Goal: Information Seeking & Learning: Learn about a topic

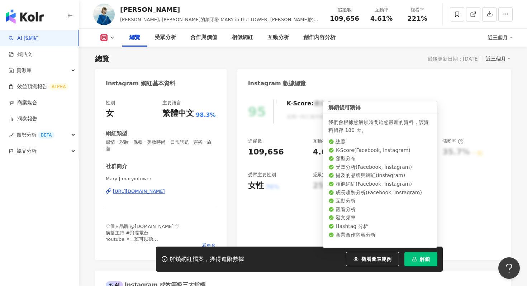
click at [419, 258] on button "解鎖" at bounding box center [420, 259] width 33 height 14
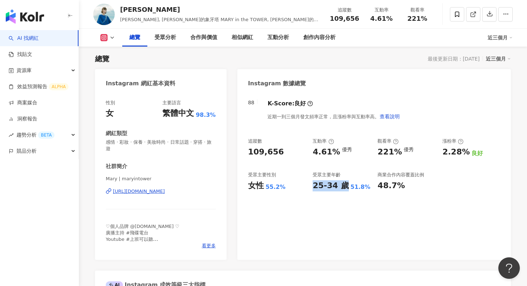
drag, startPoint x: 309, startPoint y: 188, endPoint x: 341, endPoint y: 187, distance: 31.9
click at [341, 187] on div "追蹤數 109,656 互動率 4.61% 優秀 觀看率 221% 優秀 漲粉率 2.28% 良好 受眾主要性別 女性 55.2% 受眾主要年齡 25-34 …" at bounding box center [374, 164] width 252 height 53
copy div "25-34 歲"
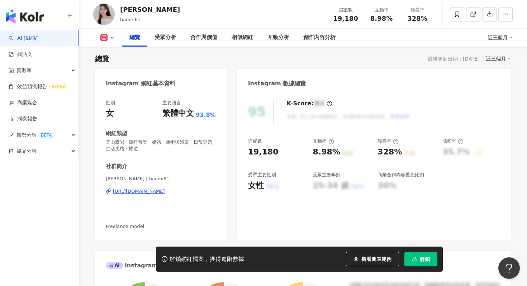
click at [417, 255] on button "解鎖" at bounding box center [420, 259] width 33 height 14
click at [140, 192] on div "https://www.instagram.com/haomi61/" at bounding box center [139, 191] width 52 height 6
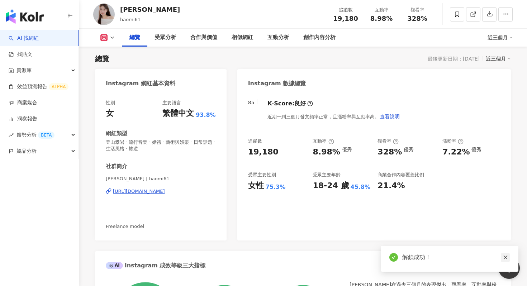
click at [506, 256] on icon "close" at bounding box center [505, 257] width 5 height 5
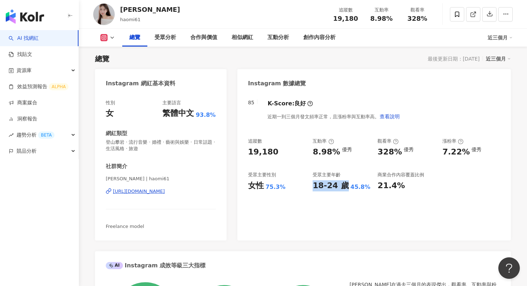
drag, startPoint x: 312, startPoint y: 187, endPoint x: 340, endPoint y: 187, distance: 28.3
click at [340, 187] on div "追蹤數 19,180 互動率 8.98% 優秀 觀看率 328% 優秀 漲粉率 7.22% 優秀 受眾主要性別 女性 75.3% 受眾主要年齡 18-24 歲…" at bounding box center [374, 164] width 252 height 53
copy div "18-24"
drag, startPoint x: 313, startPoint y: 153, endPoint x: 333, endPoint y: 154, distance: 20.8
click at [333, 154] on div "8.98%" at bounding box center [325, 152] width 27 height 11
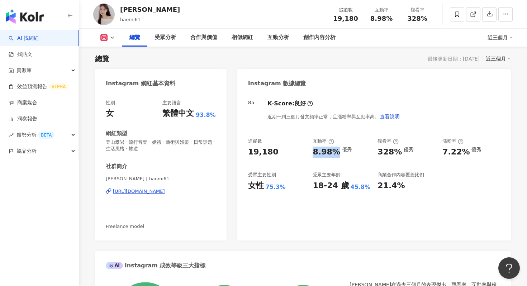
copy div "8.98%"
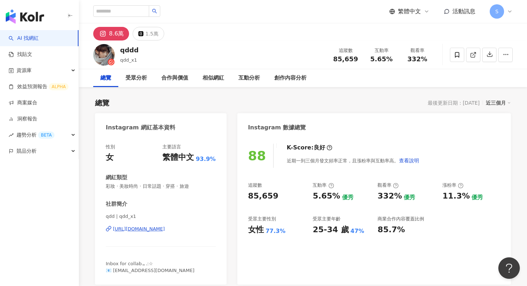
scroll to position [44, 0]
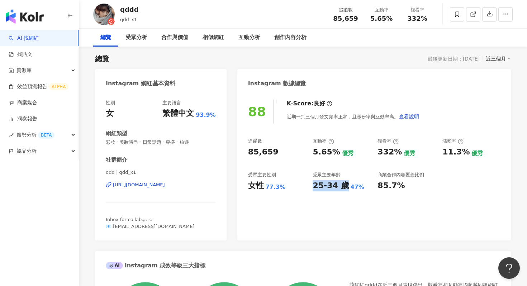
drag, startPoint x: 313, startPoint y: 229, endPoint x: 341, endPoint y: 229, distance: 28.3
click at [341, 229] on div "88 K-Score : 良好 近期一到三個月發文頻率正常，且漲粉率與互動率高。 查看說明 追蹤數 85,659 互動率 5.65% 優秀 觀看率 332% …" at bounding box center [373, 166] width 273 height 148
copy div "25-34 歲"
drag, startPoint x: 315, startPoint y: 150, endPoint x: 334, endPoint y: 150, distance: 19.7
click at [334, 150] on div "5.65%" at bounding box center [325, 152] width 27 height 11
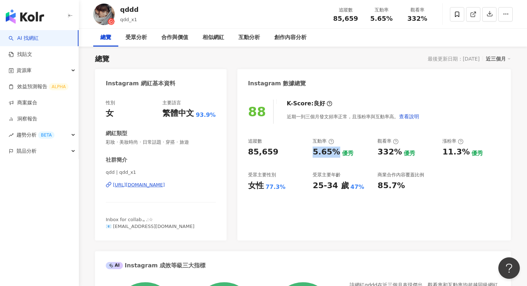
copy div "5.65%"
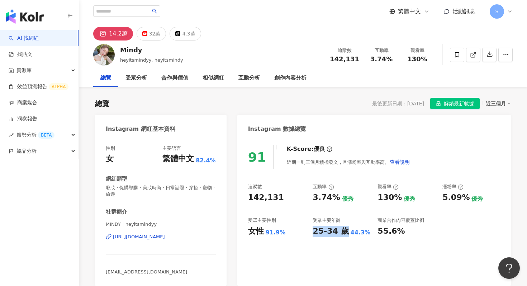
drag, startPoint x: 313, startPoint y: 229, endPoint x: 342, endPoint y: 229, distance: 29.0
click at [342, 229] on div "25-34 歲" at bounding box center [330, 231] width 36 height 11
copy div "25-34 歲"
drag, startPoint x: 313, startPoint y: 197, endPoint x: 331, endPoint y: 198, distance: 17.9
click at [332, 198] on div "3.74%" at bounding box center [325, 197] width 27 height 11
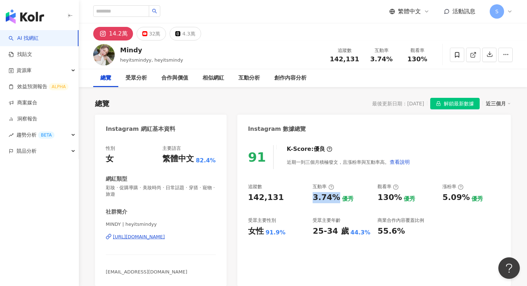
copy div "3.74%"
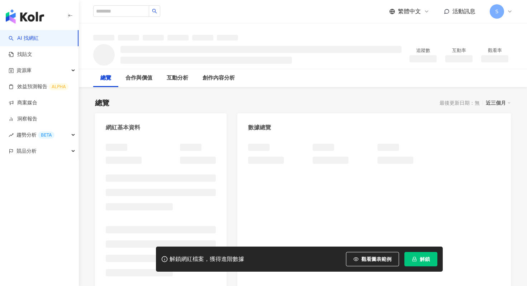
click at [422, 259] on span "解鎖" at bounding box center [424, 259] width 10 height 6
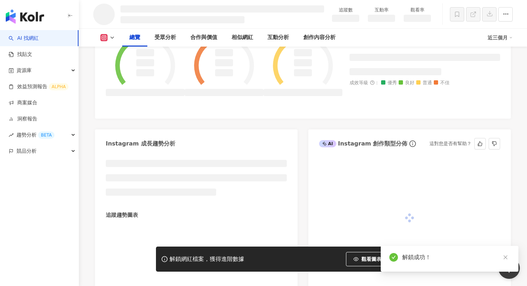
scroll to position [299, 0]
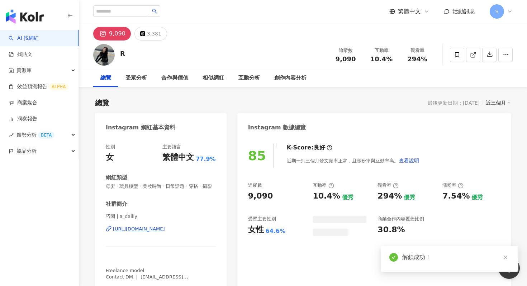
click at [313, 194] on div "10.4%" at bounding box center [325, 196] width 27 height 11
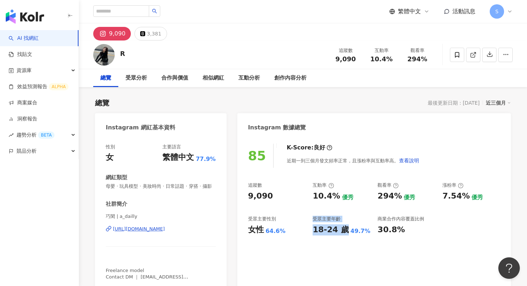
drag, startPoint x: 307, startPoint y: 232, endPoint x: 340, endPoint y: 231, distance: 33.0
click at [341, 232] on div "追蹤數 9,090 互動率 10.4% 優秀 觀看率 294% 優秀 漲粉率 7.54% 優秀 受眾主要性別 女性 64.6% 受眾主要年齡 18-24 歲 …" at bounding box center [374, 208] width 252 height 53
click at [294, 229] on div "女性 64.6%" at bounding box center [277, 229] width 58 height 11
drag, startPoint x: 308, startPoint y: 229, endPoint x: 333, endPoint y: 227, distance: 25.1
click at [334, 228] on div "追蹤數 9,090 互動率 10.4% 優秀 觀看率 294% 優秀 漲粉率 7.54% 優秀 受眾主要性別 女性 64.6% 受眾主要年齡 18-24 歲 …" at bounding box center [374, 208] width 252 height 53
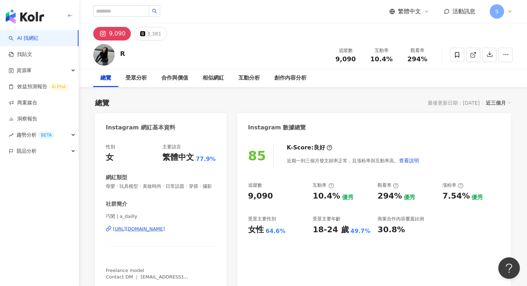
click at [306, 226] on div "追蹤數 9,090 互動率 10.4% 優秀 觀看率 294% 優秀 漲粉率 7.54% 優秀 受眾主要性別 女性 64.6% 受眾主要年齡 18-24 歲 …" at bounding box center [374, 208] width 252 height 53
drag, startPoint x: 310, startPoint y: 229, endPoint x: 342, endPoint y: 229, distance: 31.5
click at [342, 229] on div "追蹤數 9,090 互動率 10.4% 優秀 觀看率 294% 優秀 漲粉率 7.54% 優秀 受眾主要性別 女性 64.6% 受眾主要年齡 18-24 歲 …" at bounding box center [374, 208] width 252 height 53
copy div "18-24 歲"
drag, startPoint x: 311, startPoint y: 195, endPoint x: 332, endPoint y: 195, distance: 20.8
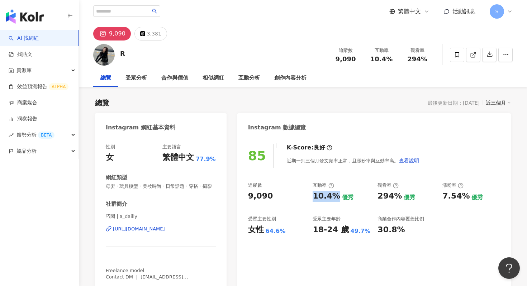
click at [332, 195] on div "追蹤數 9,090 互動率 10.4% 優秀 觀看率 294% 優秀 漲粉率 7.54% 優秀 受眾主要性別 女性 64.6% 受眾主要年齡 18-24 歲 …" at bounding box center [374, 208] width 252 height 53
copy div "10.4%"
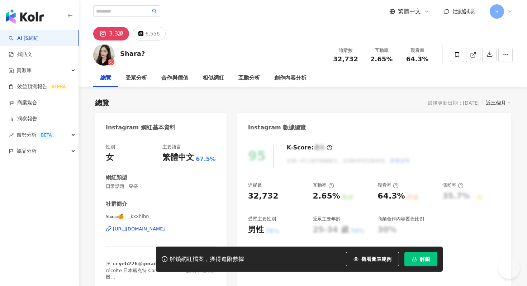
scroll to position [44, 0]
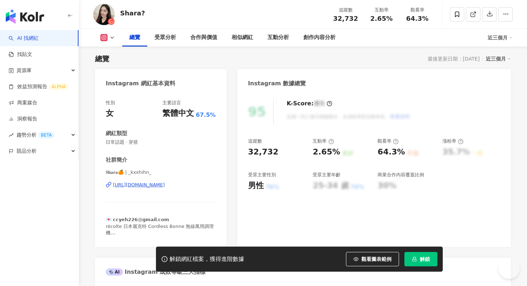
click at [419, 260] on span "解鎖" at bounding box center [424, 259] width 10 height 6
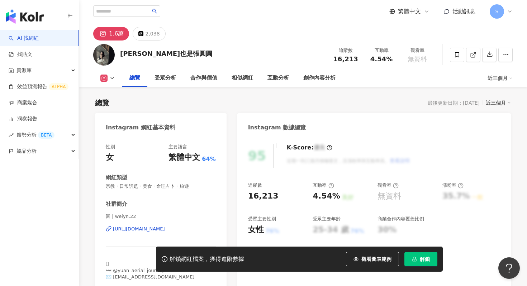
scroll to position [44, 0]
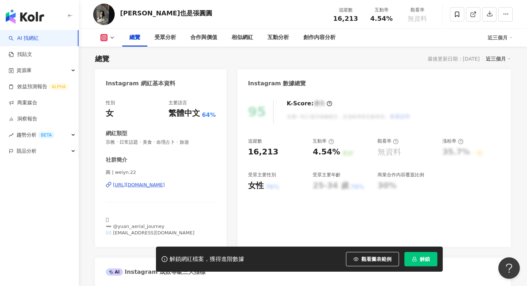
click at [416, 258] on icon "lock" at bounding box center [414, 258] width 5 height 5
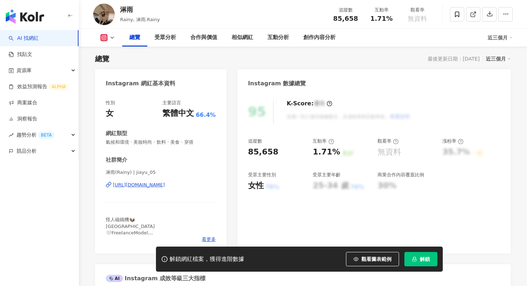
click at [414, 260] on icon "lock" at bounding box center [414, 258] width 5 height 5
